Goal: Navigation & Orientation: Find specific page/section

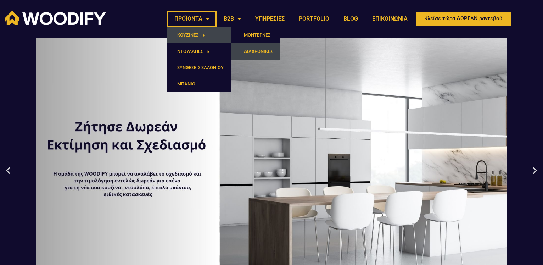
click at [259, 51] on link "ΔΙΑΧΡΟΝΙΚΕΣ" at bounding box center [255, 51] width 49 height 16
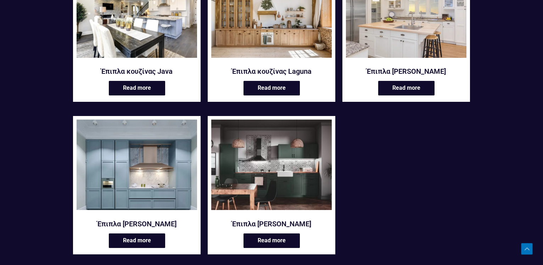
scroll to position [145, 0]
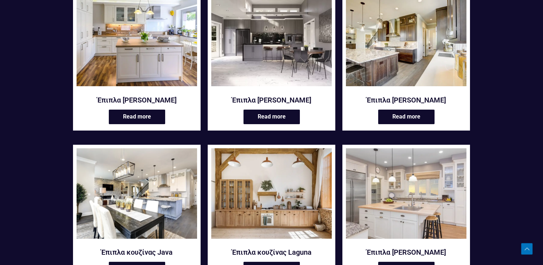
click at [428, 57] on img at bounding box center [406, 41] width 121 height 90
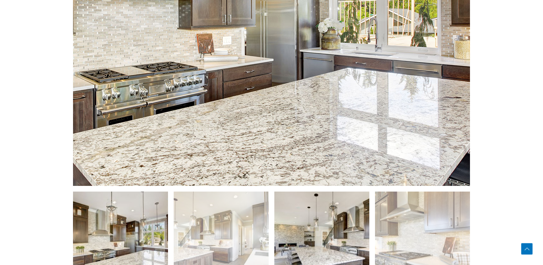
scroll to position [434, 0]
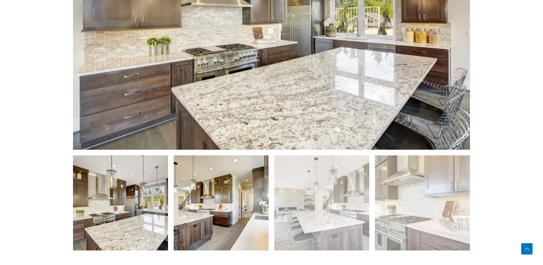
click at [218, 201] on img at bounding box center [221, 202] width 95 height 95
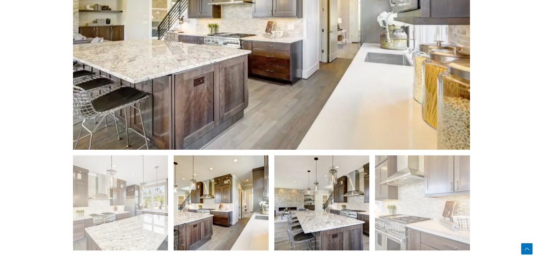
click at [308, 200] on img at bounding box center [321, 202] width 95 height 95
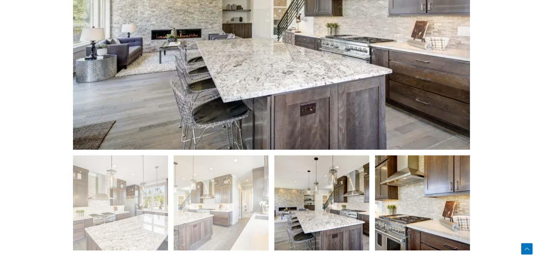
click at [425, 195] on img at bounding box center [422, 202] width 95 height 95
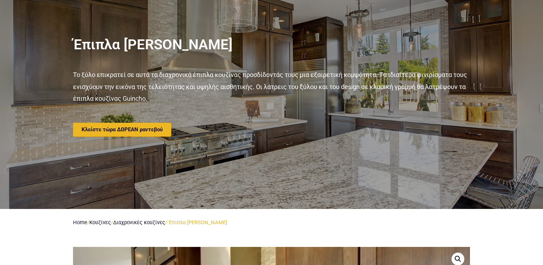
scroll to position [0, 0]
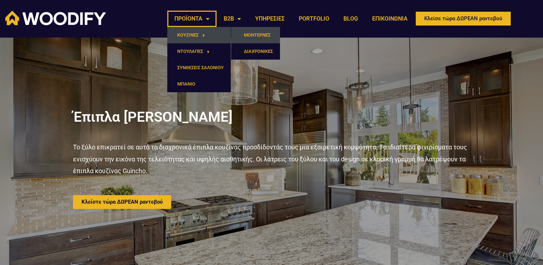
click at [259, 32] on link "ΜΟΝΤΕΡΝΕΣ" at bounding box center [255, 35] width 49 height 16
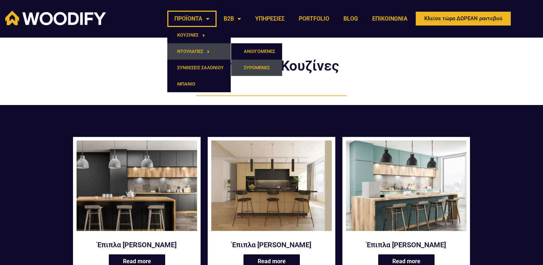
click at [260, 67] on link "ΣΥΡΟΜΕΝΕΣ" at bounding box center [256, 68] width 51 height 16
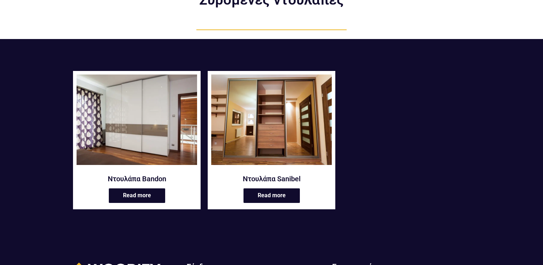
scroll to position [72, 0]
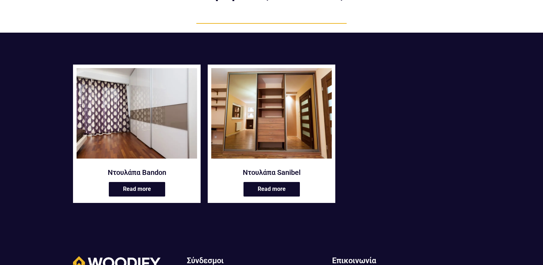
click at [118, 119] on img at bounding box center [137, 113] width 121 height 90
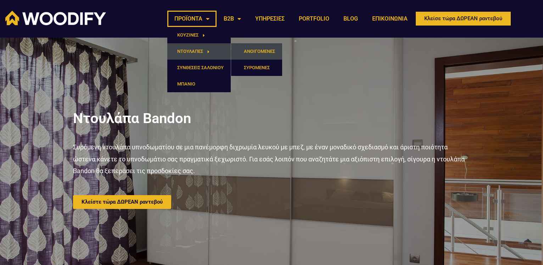
click at [248, 50] on link "ΑΝΟΙΓΟΜΕΝΕΣ" at bounding box center [256, 51] width 51 height 16
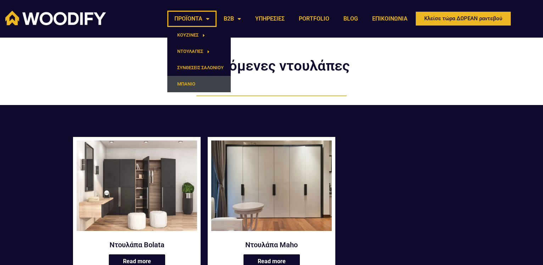
click at [190, 83] on link "ΜΠΑΝΙΟ" at bounding box center [198, 84] width 63 height 16
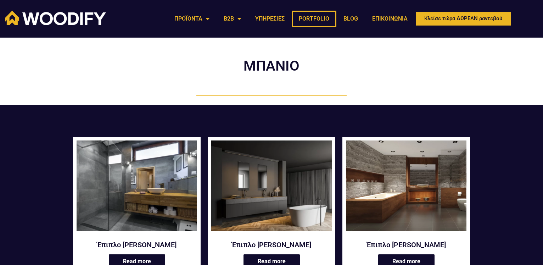
click at [306, 17] on link "PORTFOLIO" at bounding box center [314, 19] width 45 height 16
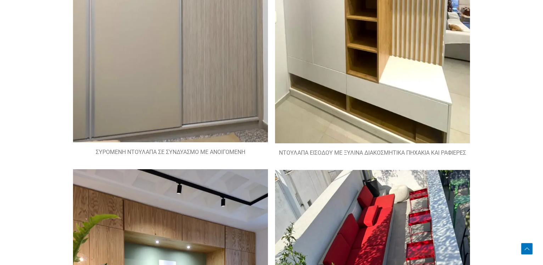
scroll to position [1259, 0]
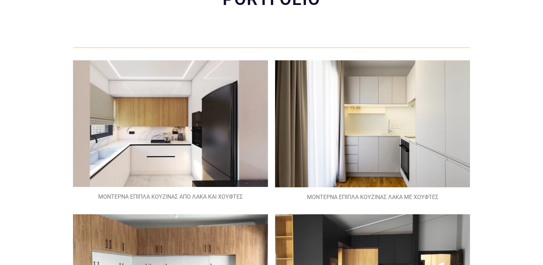
scroll to position [0, 0]
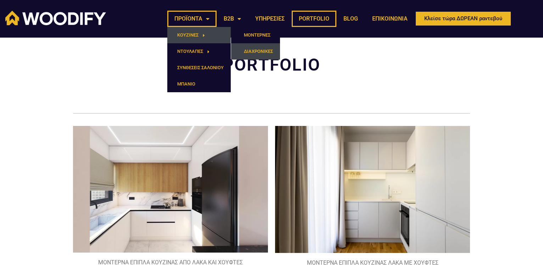
click at [255, 49] on link "ΔΙΑΧΡΟΝΙΚΕΣ" at bounding box center [255, 51] width 49 height 16
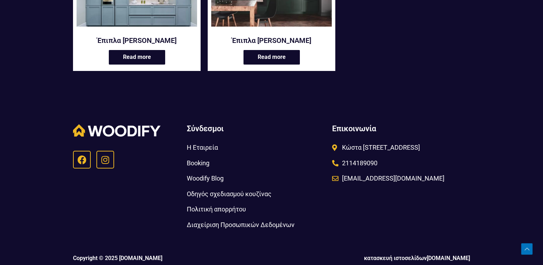
scroll to position [516, 0]
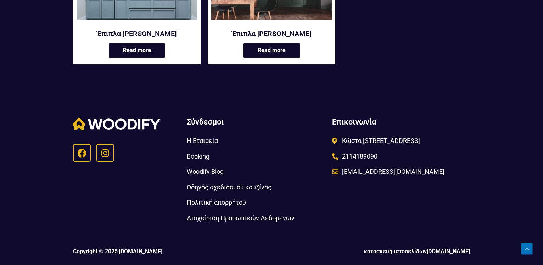
click at [383, 138] on span "Κώστα [STREET_ADDRESS]" at bounding box center [380, 141] width 80 height 12
